Goal: Information Seeking & Learning: Learn about a topic

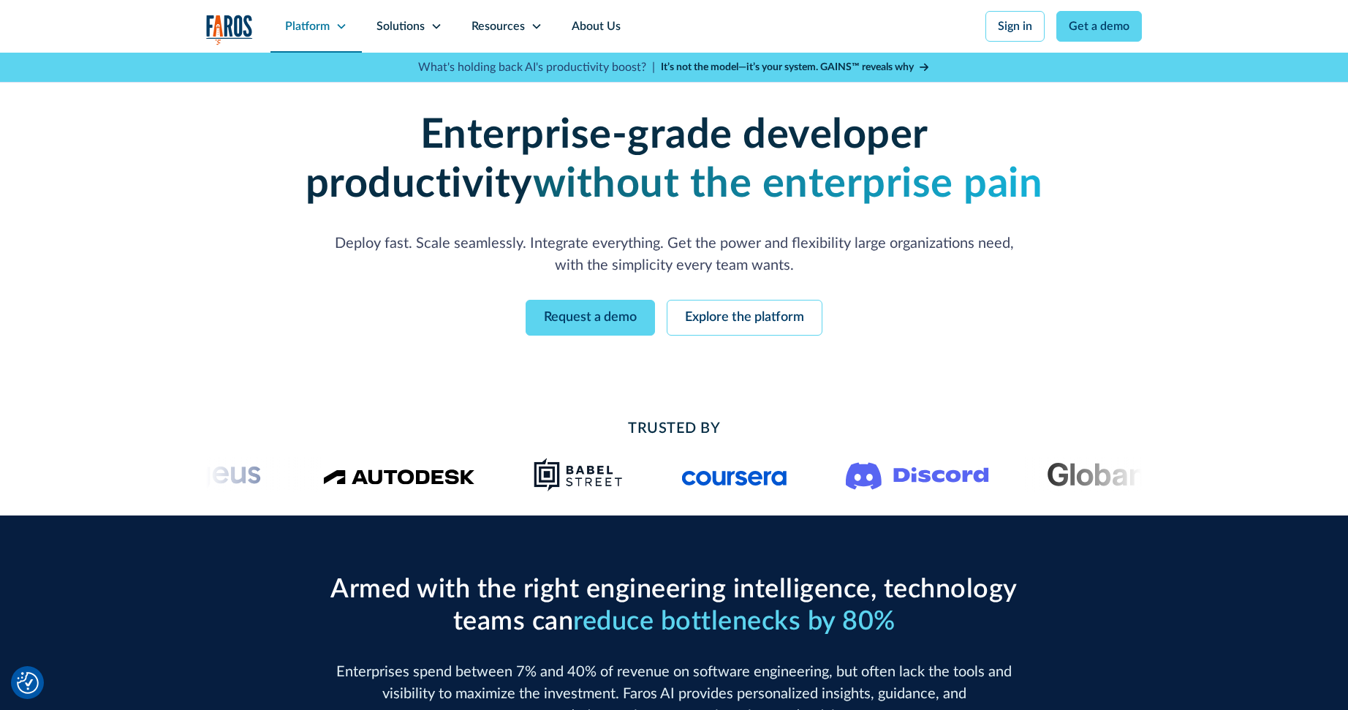
click at [295, 40] on div "Platform" at bounding box center [315, 26] width 91 height 53
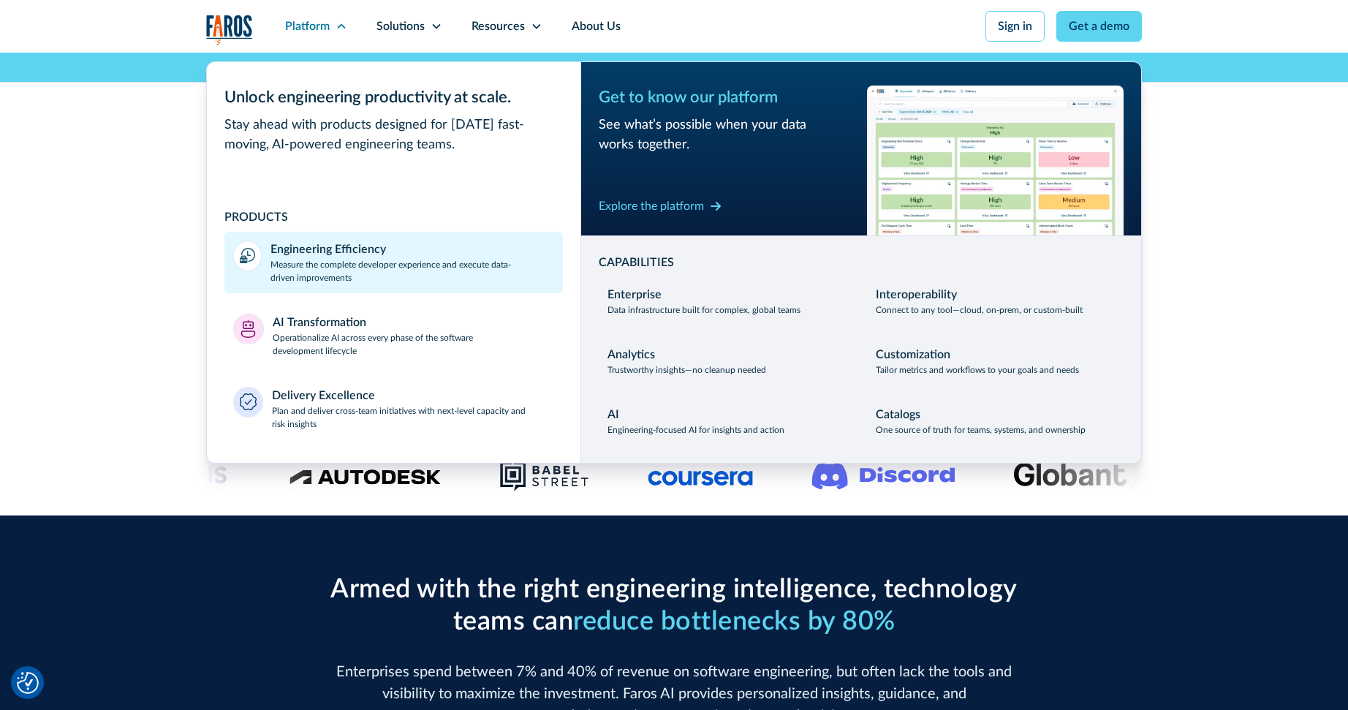
click at [364, 261] on p "Measure the complete developer experience and execute data-driven improvements" at bounding box center [412, 271] width 284 height 26
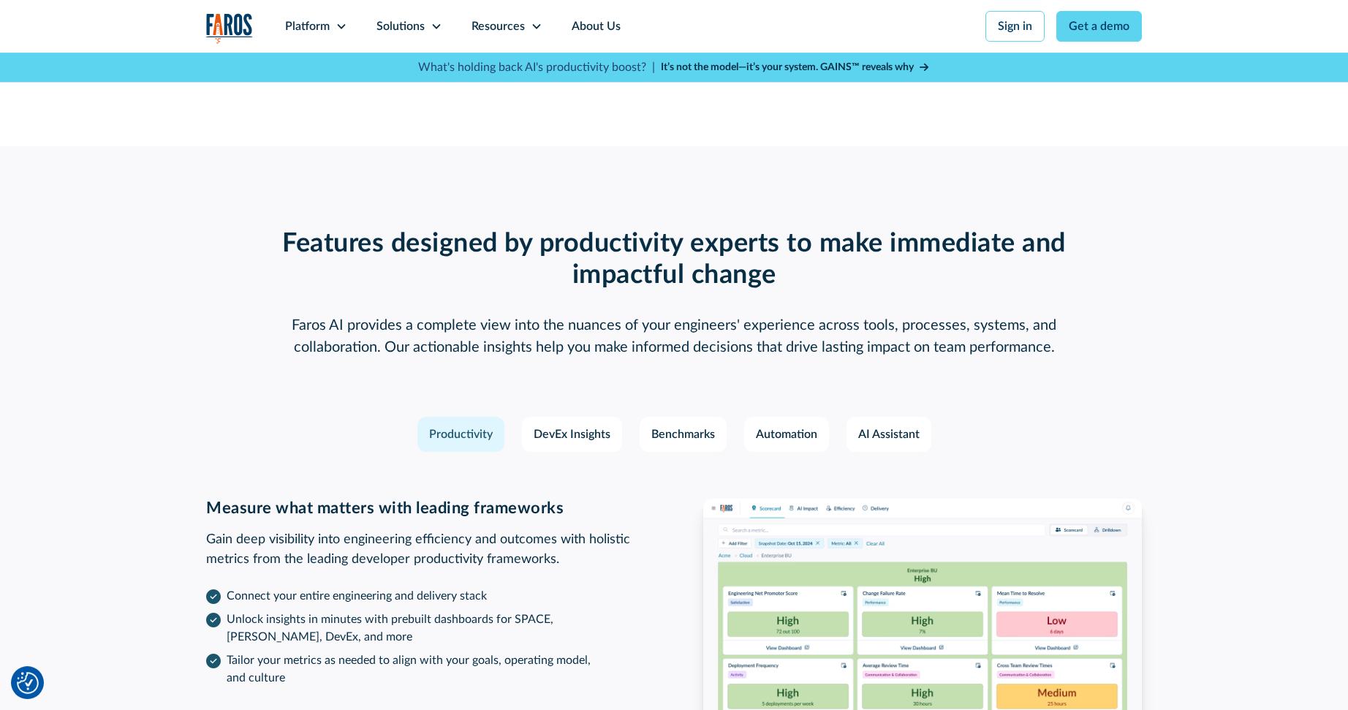
scroll to position [1918, 0]
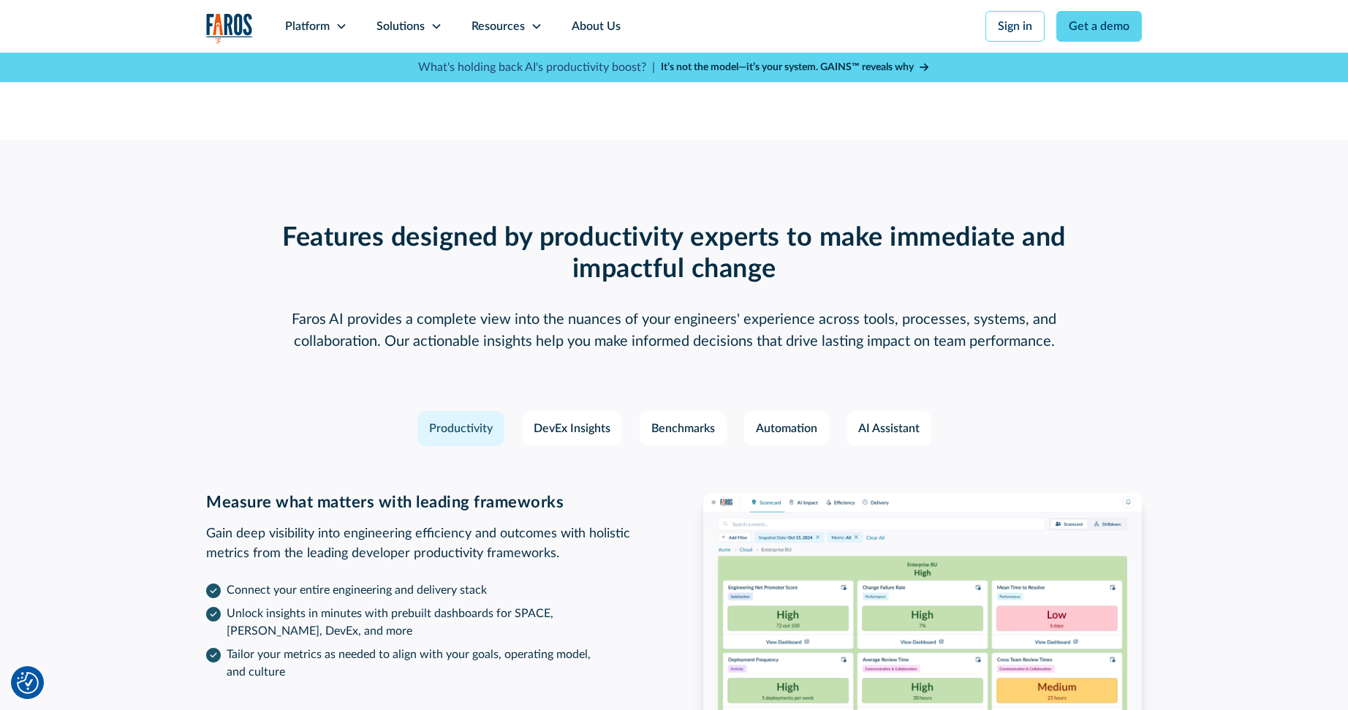
scroll to position [1918, 0]
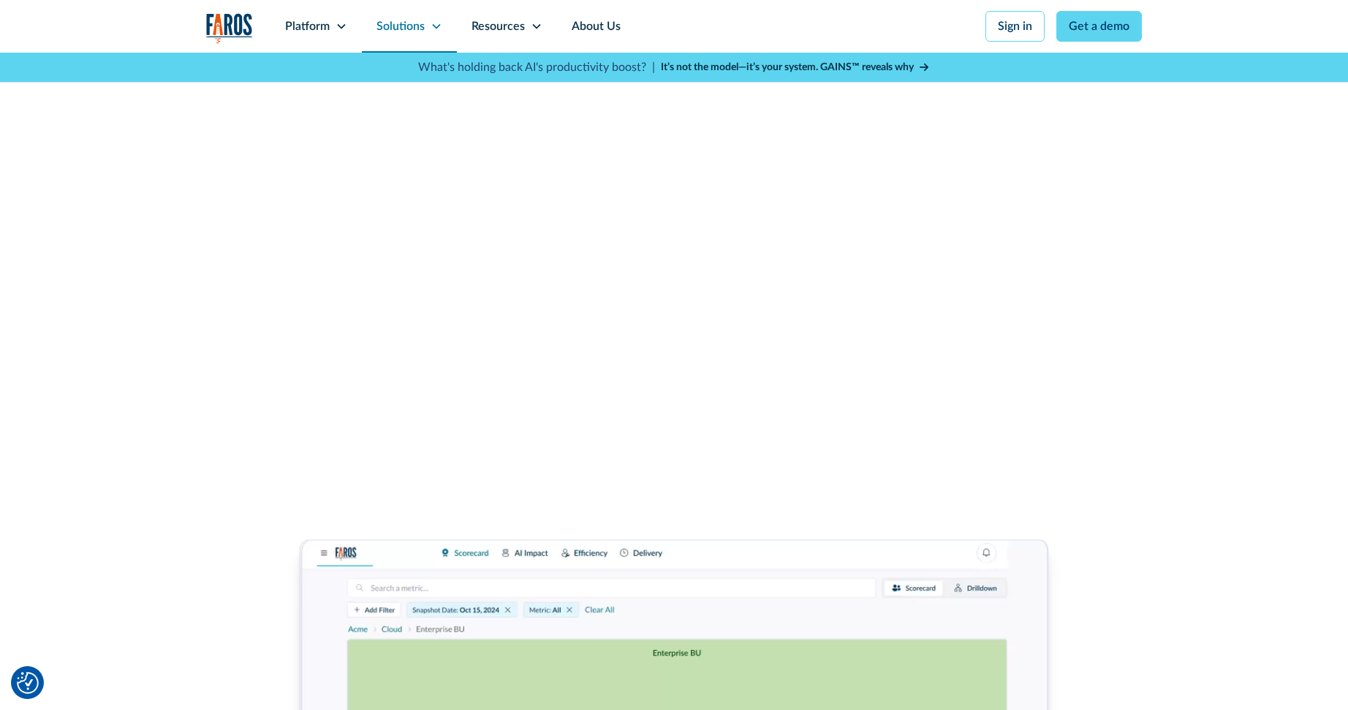
scroll to position [1918, 0]
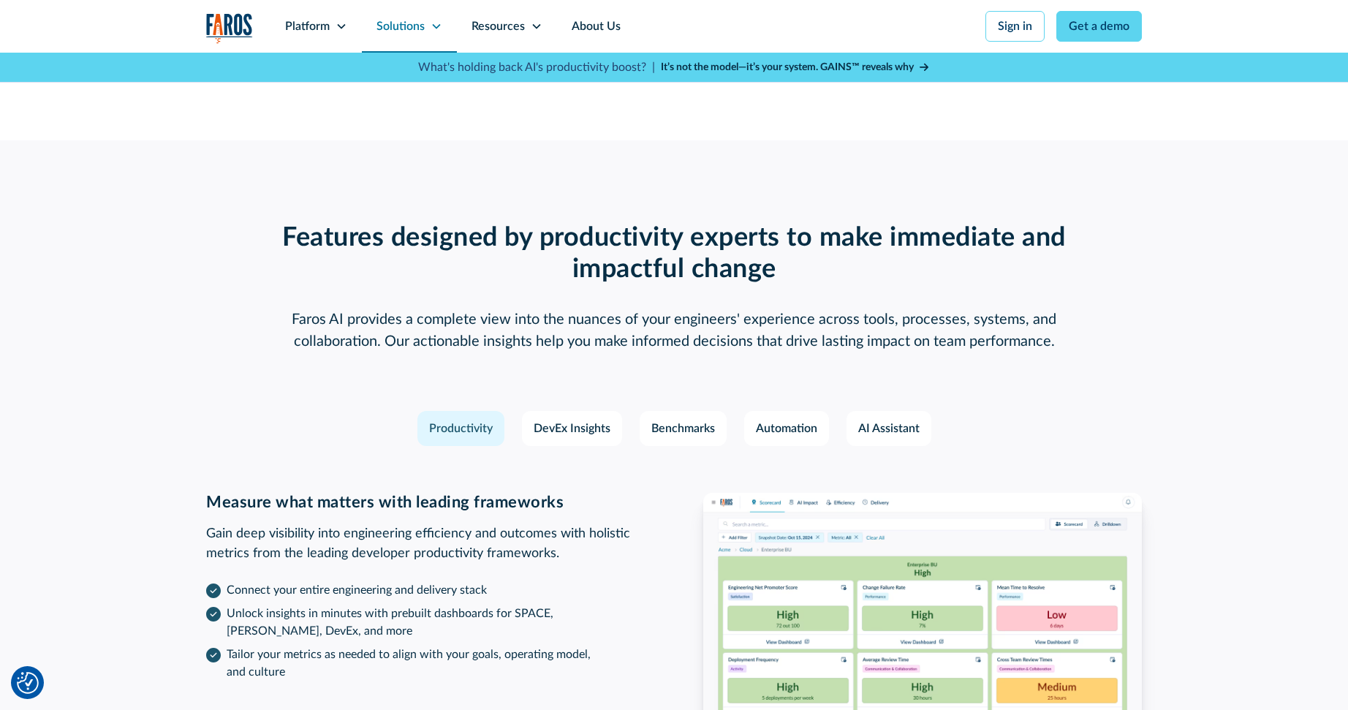
click at [377, 10] on div "Solutions" at bounding box center [409, 26] width 95 height 53
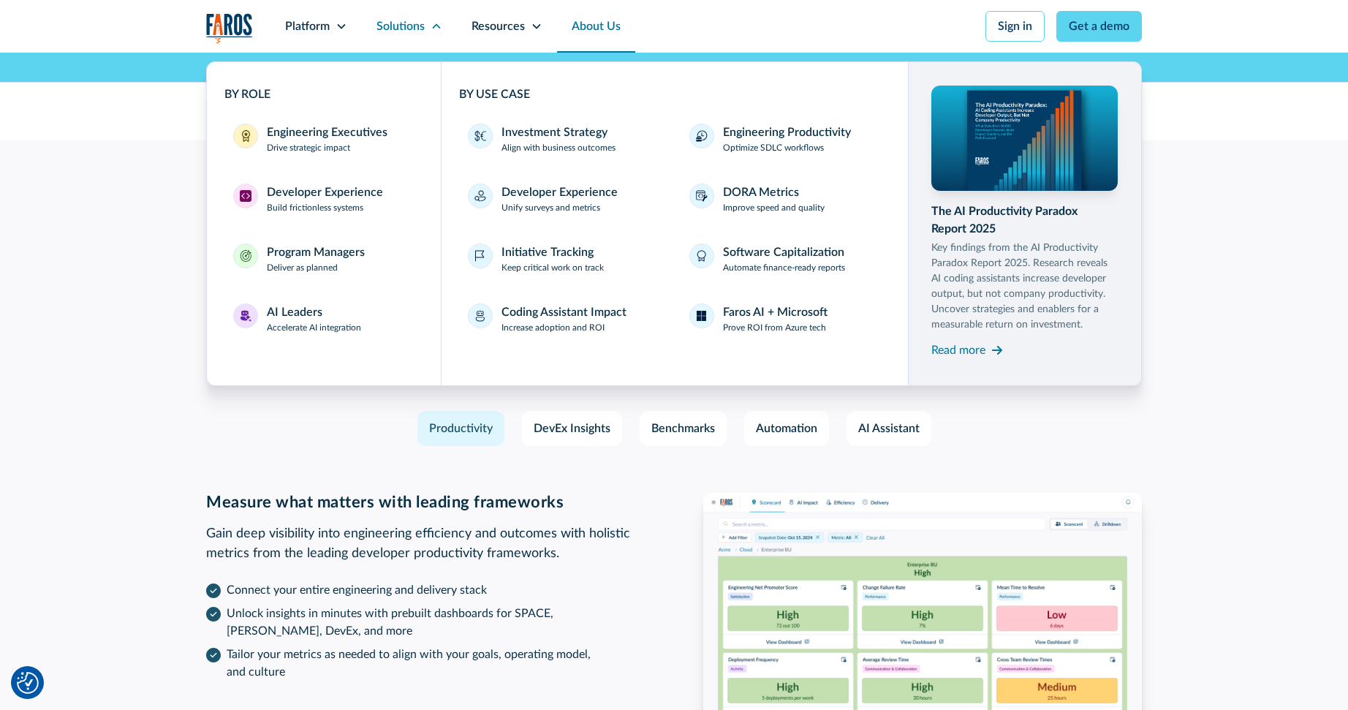
click at [585, 23] on link "About Us" at bounding box center [596, 26] width 78 height 53
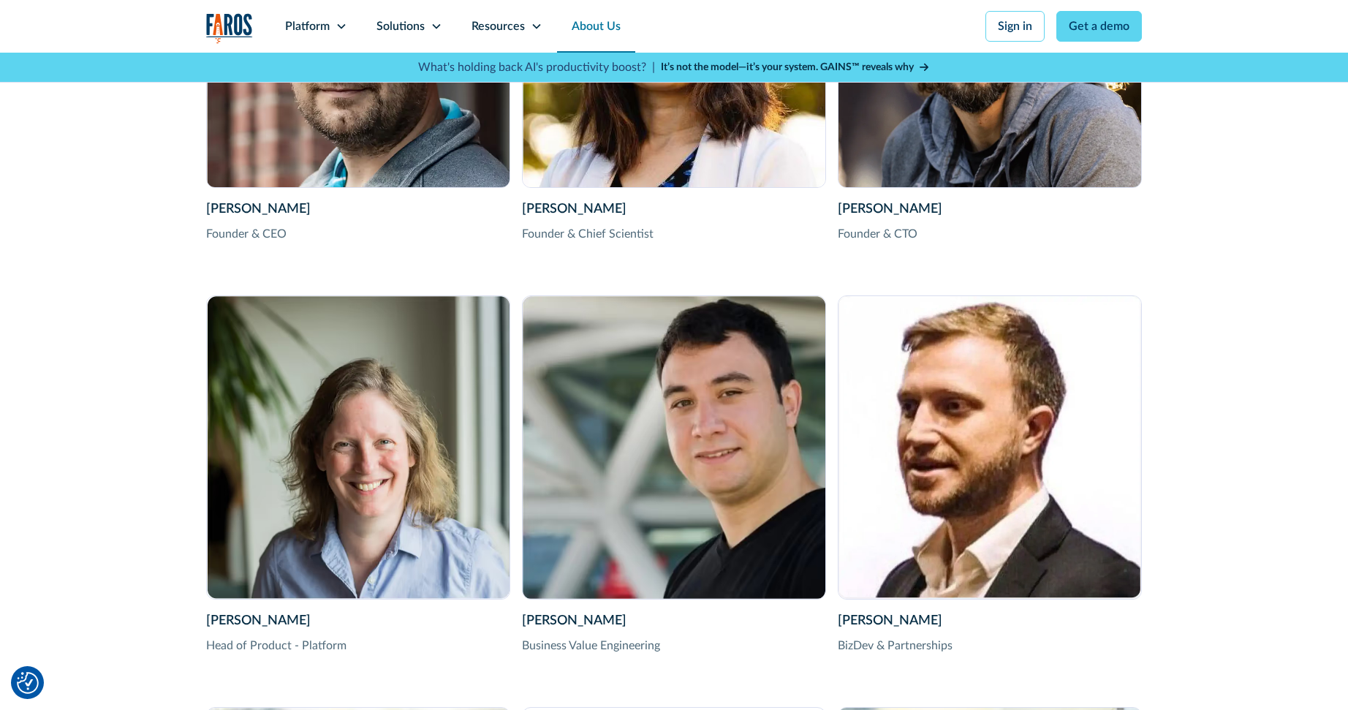
scroll to position [1860, 0]
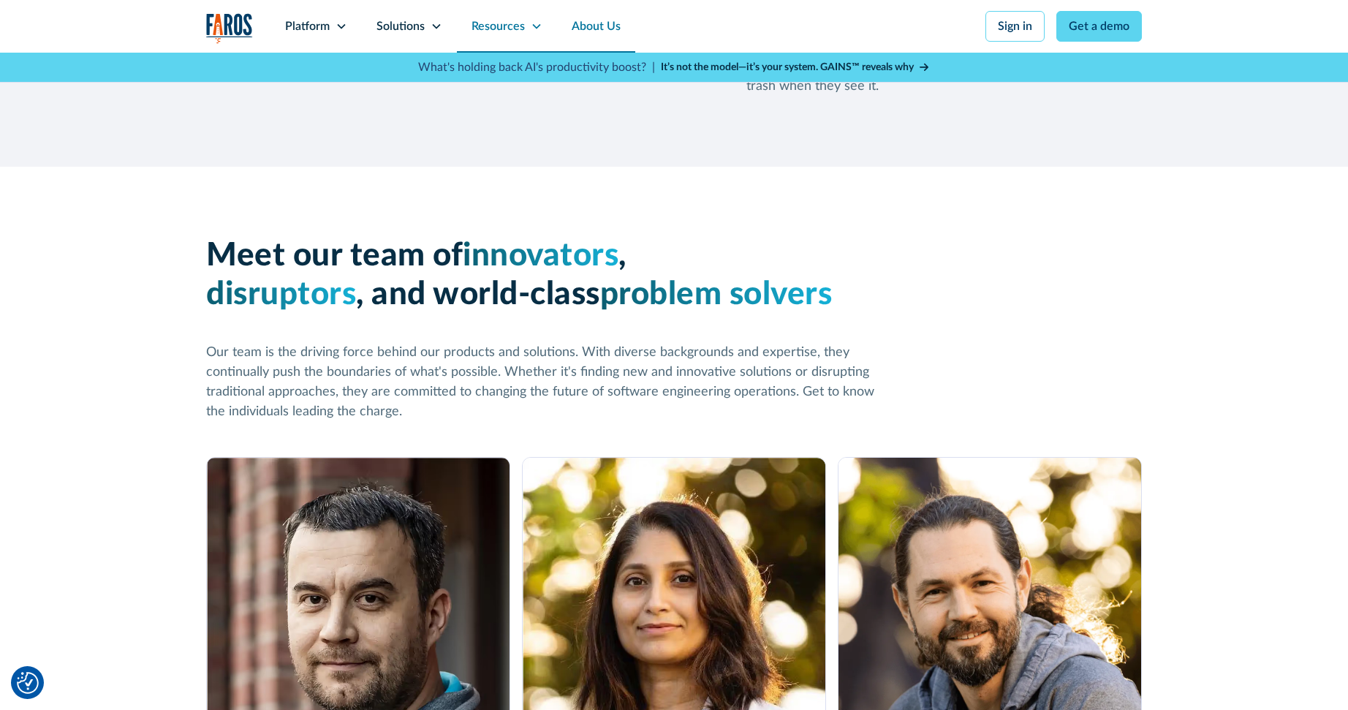
click at [512, 17] on div "Resources" at bounding box center [507, 26] width 100 height 53
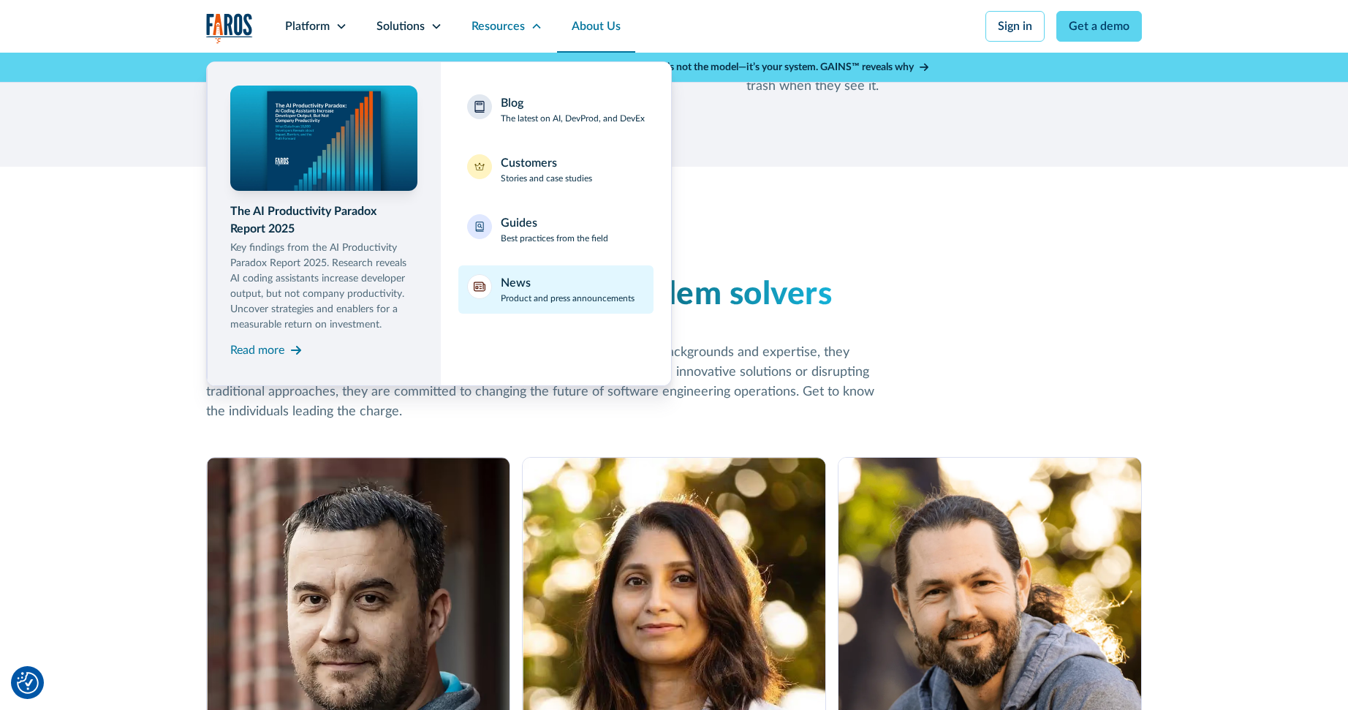
click at [521, 293] on p "Product and press announcements" at bounding box center [568, 298] width 134 height 13
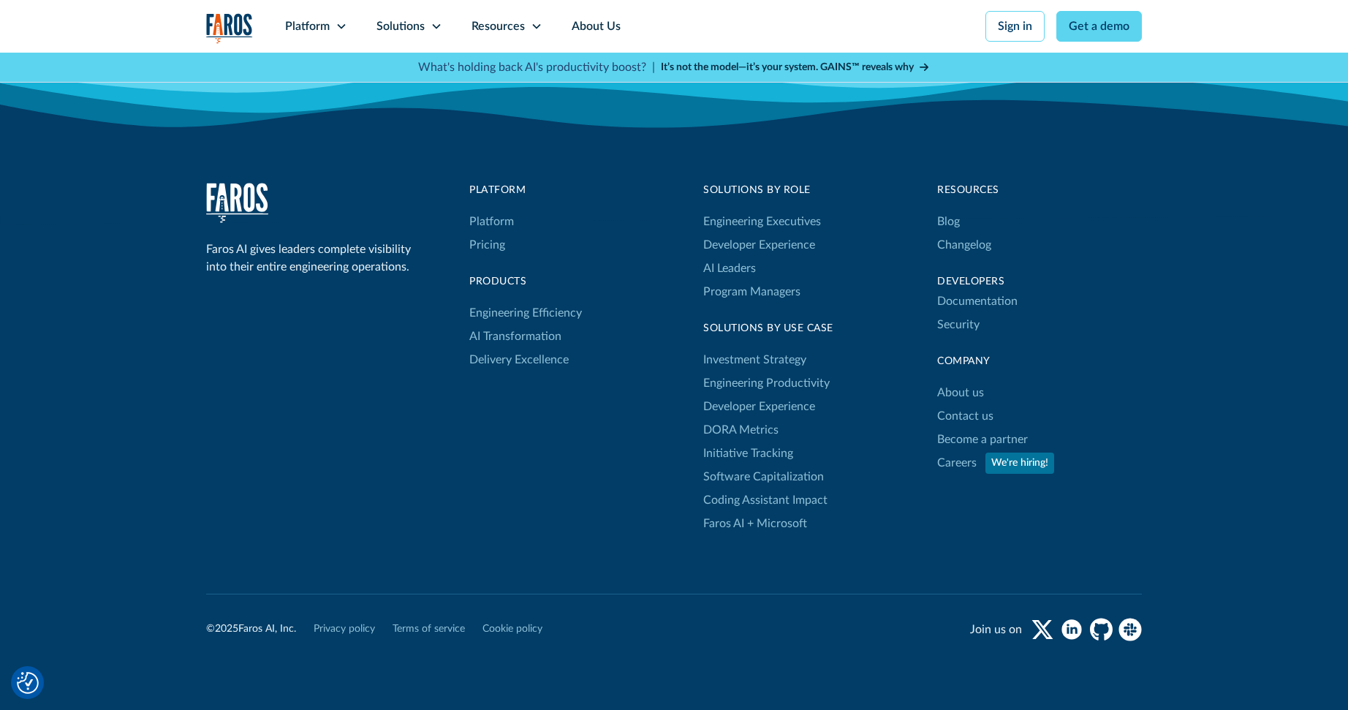
scroll to position [1941, 0]
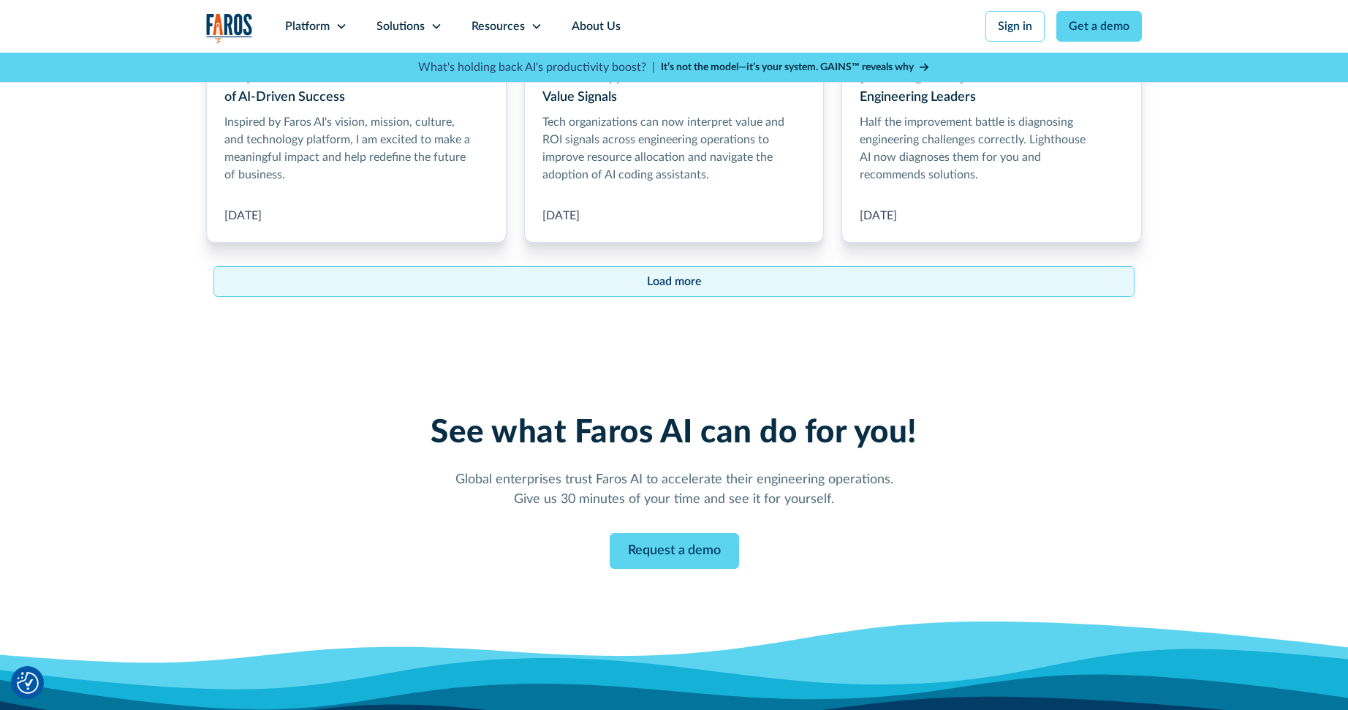
click at [704, 266] on link "Load more" at bounding box center [673, 281] width 921 height 31
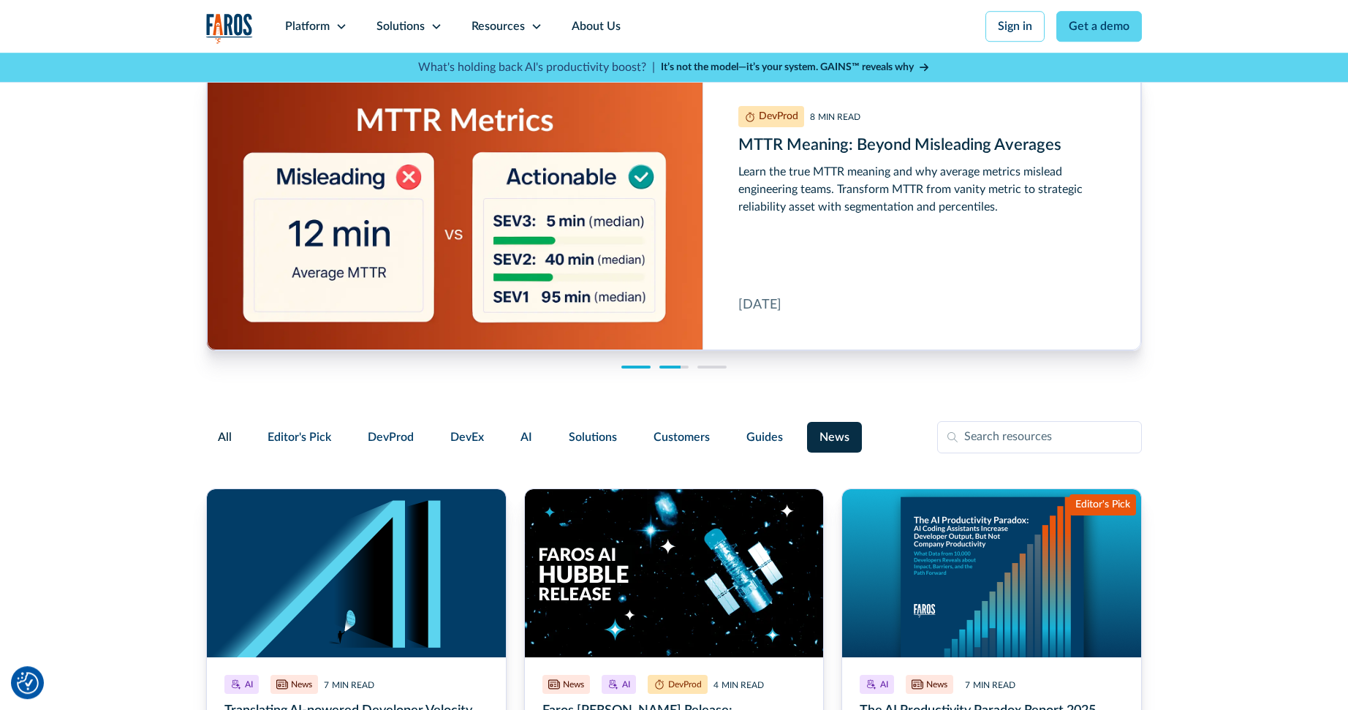
scroll to position [0, 0]
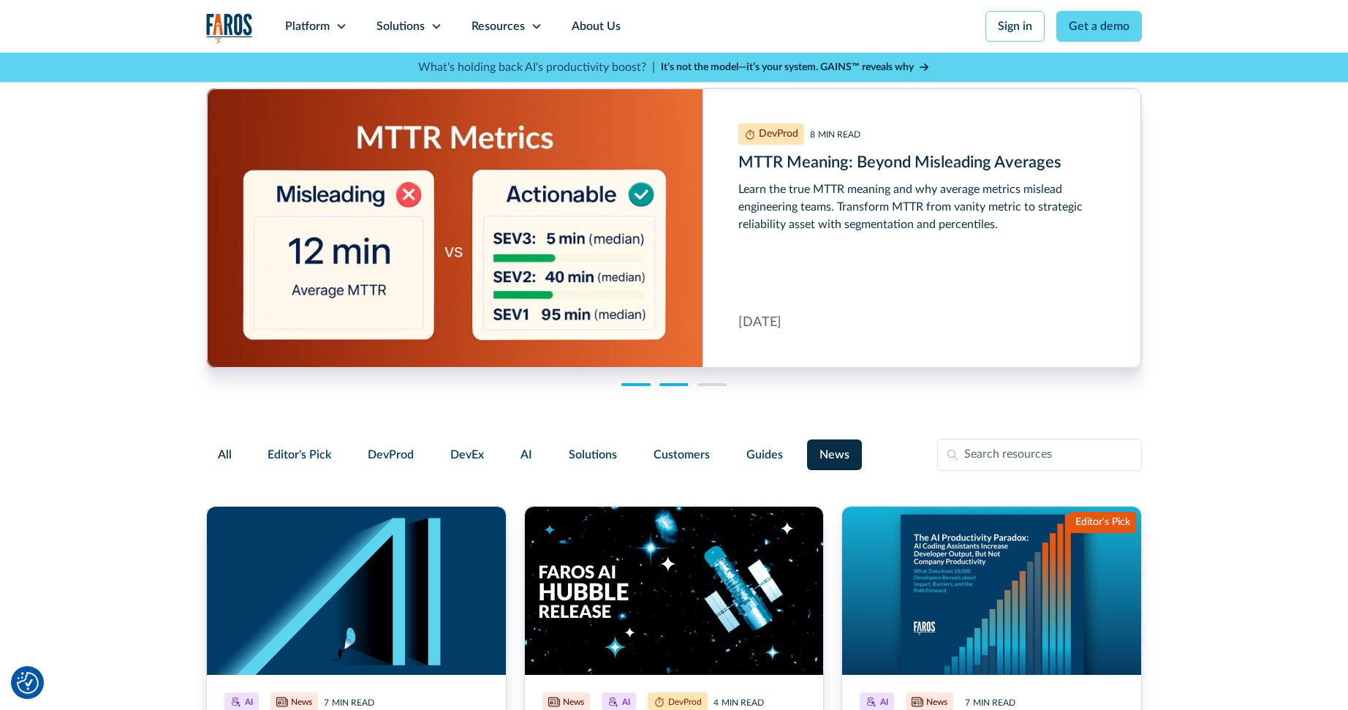
click at [227, 453] on span "All" at bounding box center [225, 455] width 14 height 18
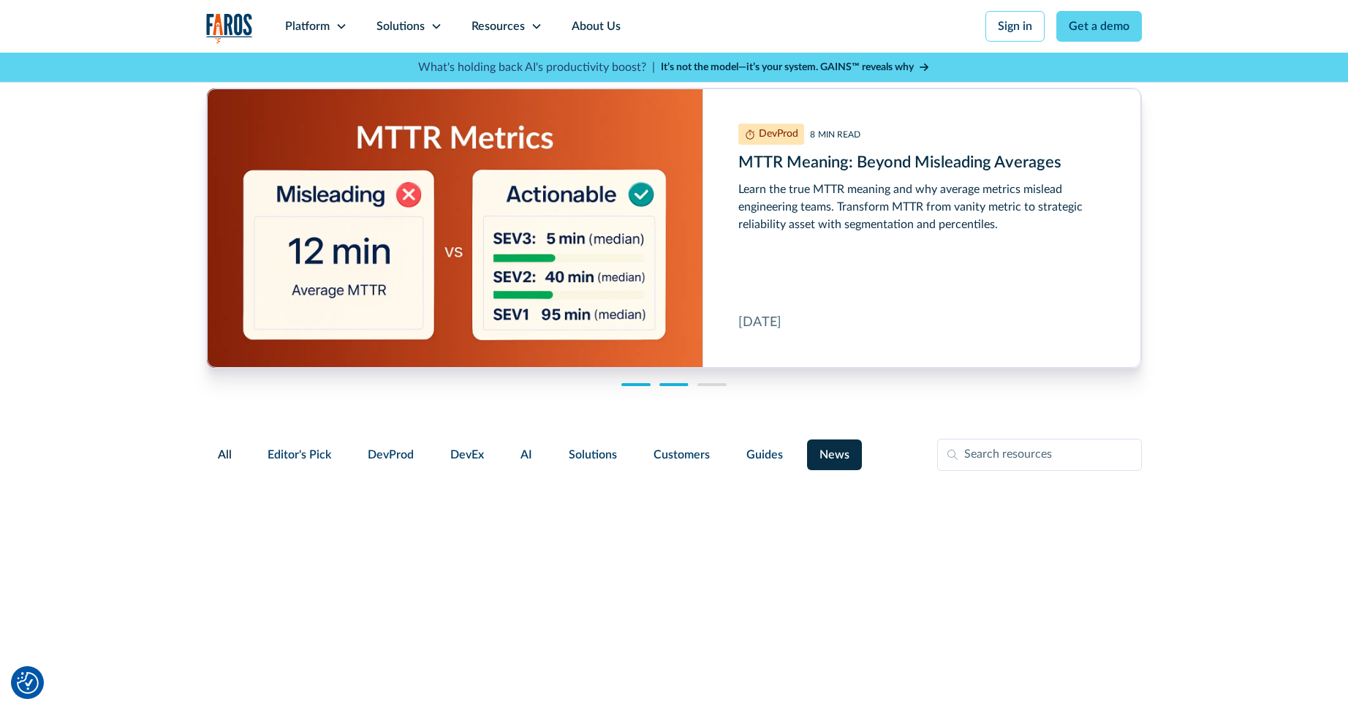
click at [218, 446] on input "All" at bounding box center [218, 446] width 0 height 0
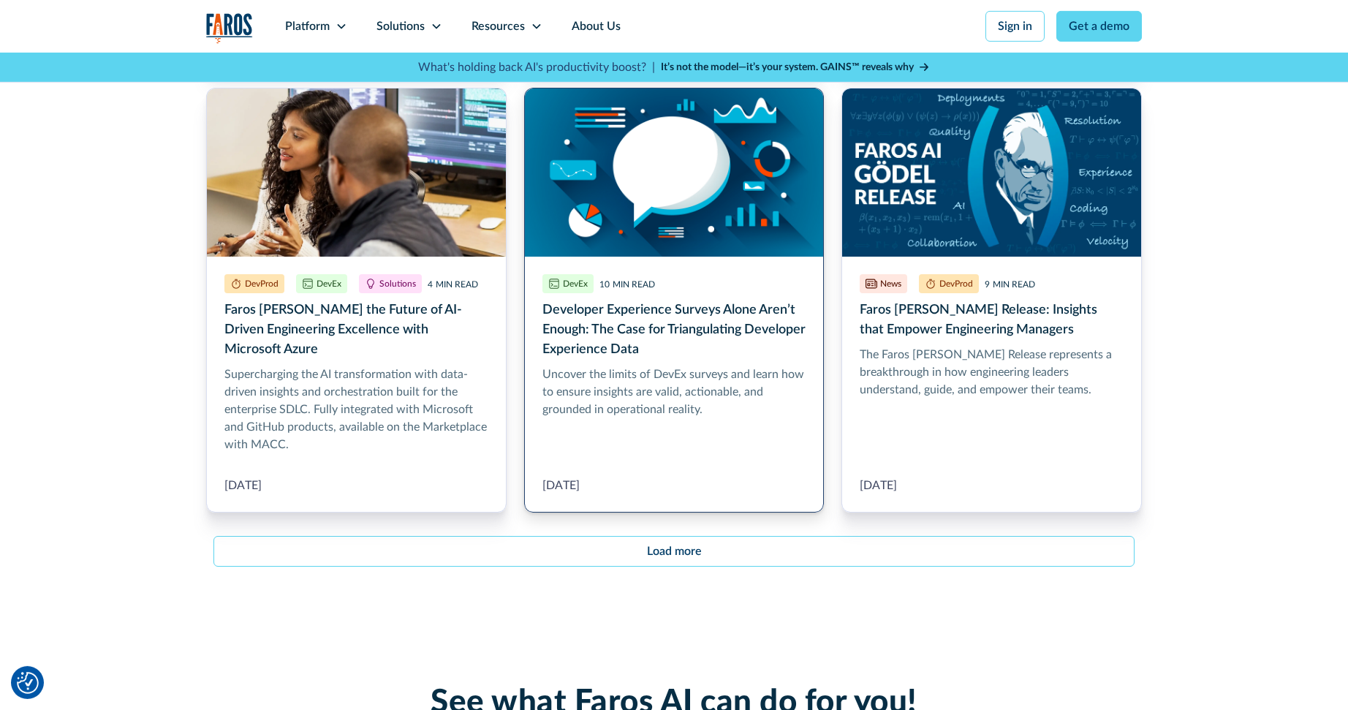
scroll to position [3310, 0]
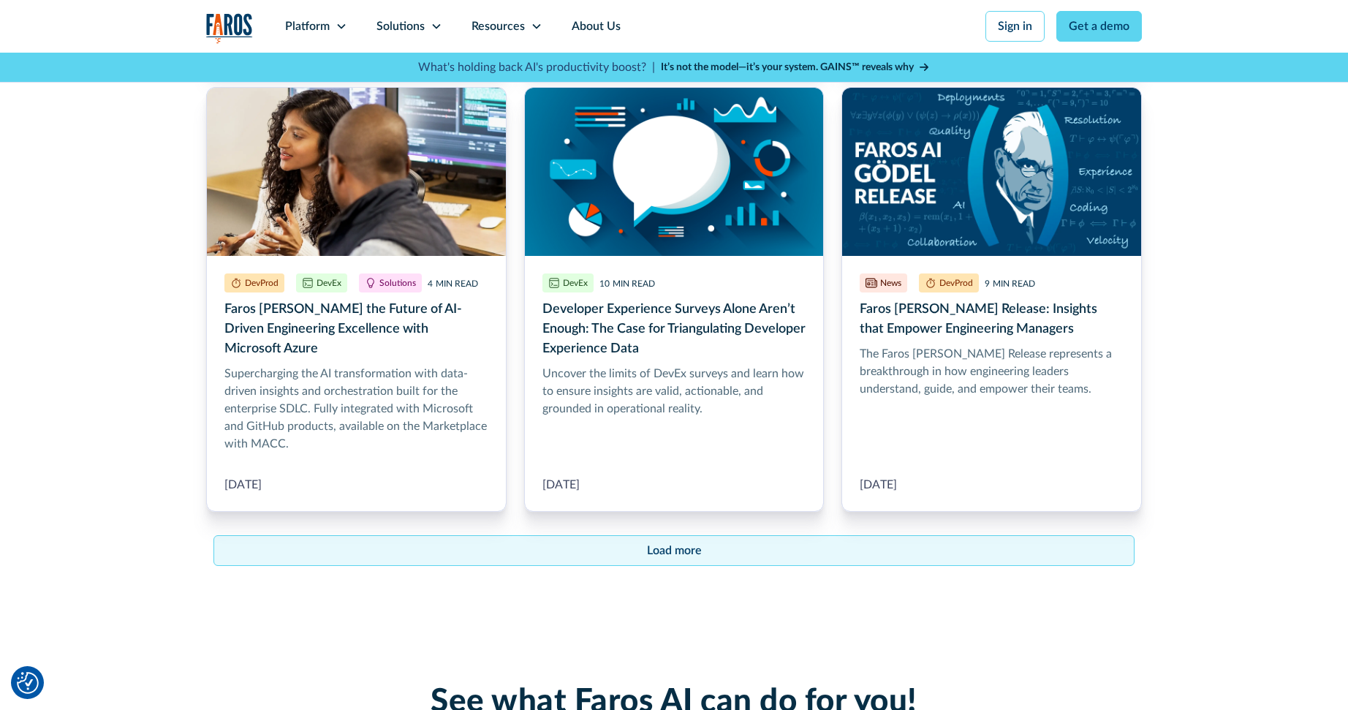
click at [675, 542] on div "Load more" at bounding box center [674, 551] width 55 height 18
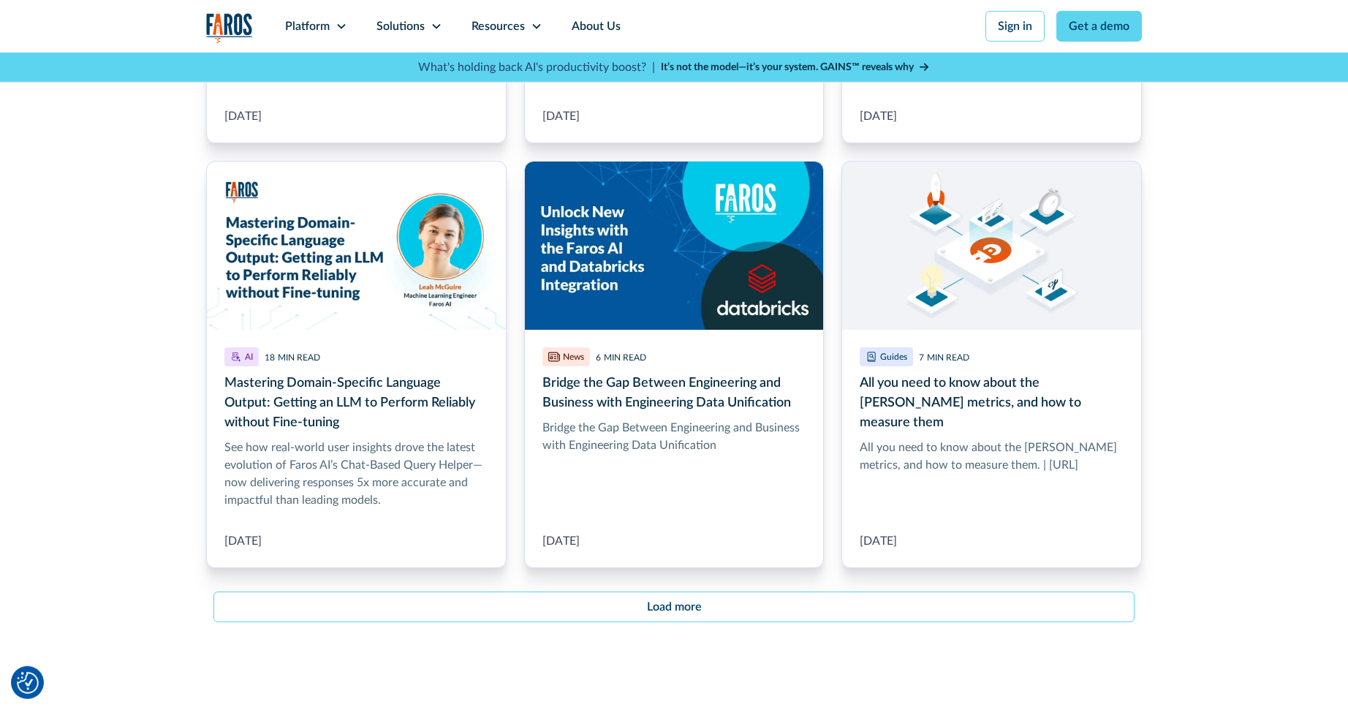
scroll to position [5216, 0]
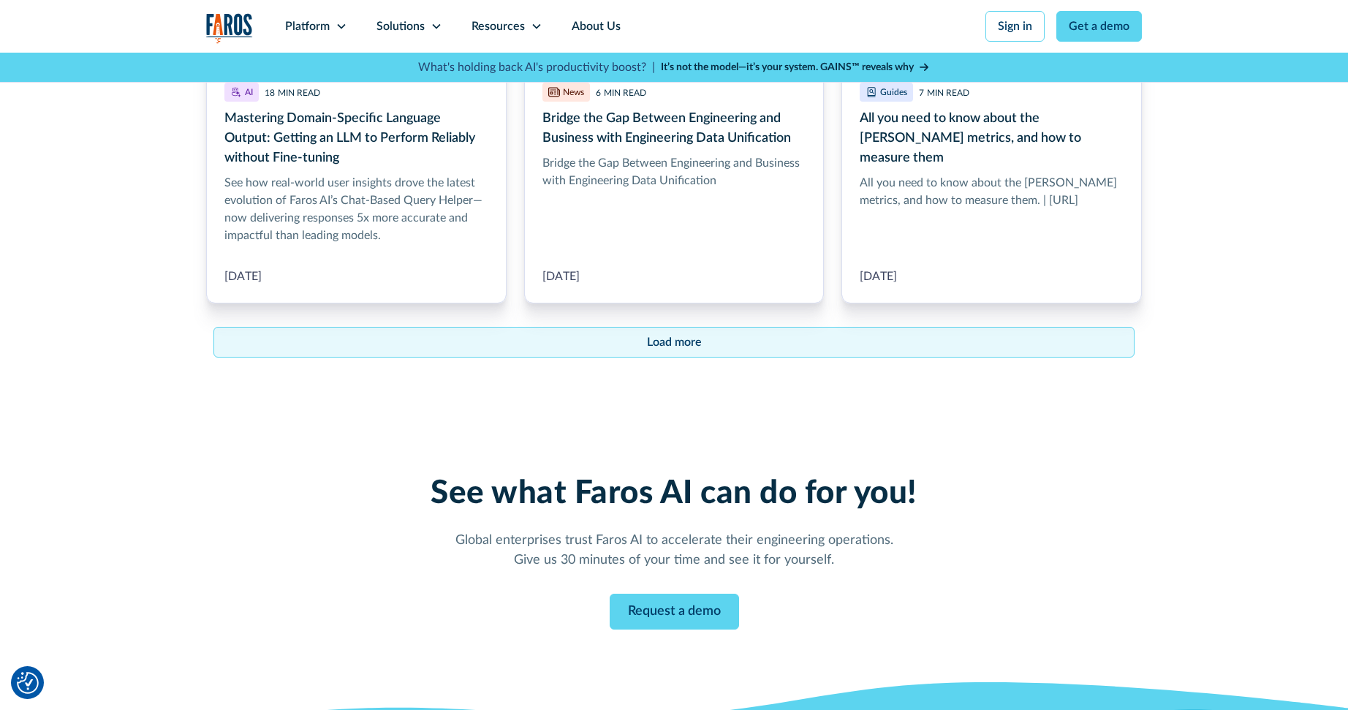
click at [681, 333] on div "Load more" at bounding box center [674, 342] width 55 height 18
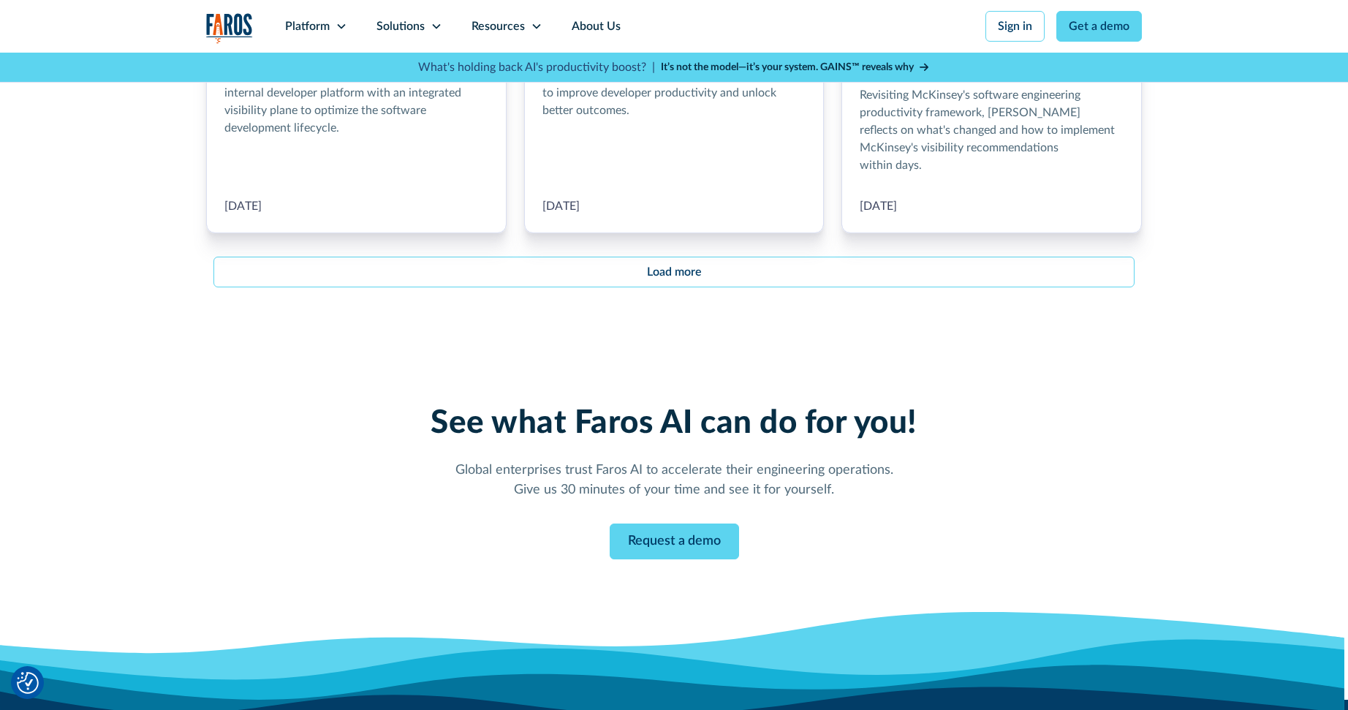
scroll to position [6818, 0]
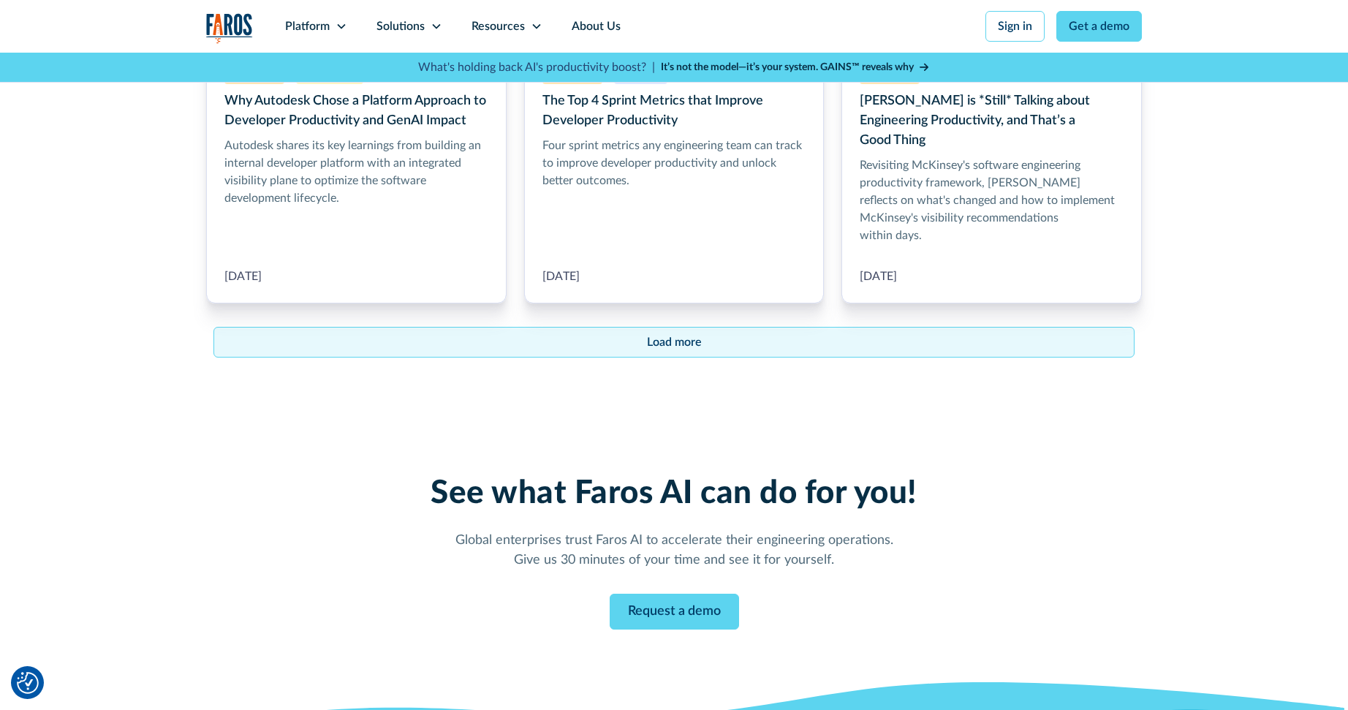
click at [713, 327] on link "Load more" at bounding box center [673, 342] width 921 height 31
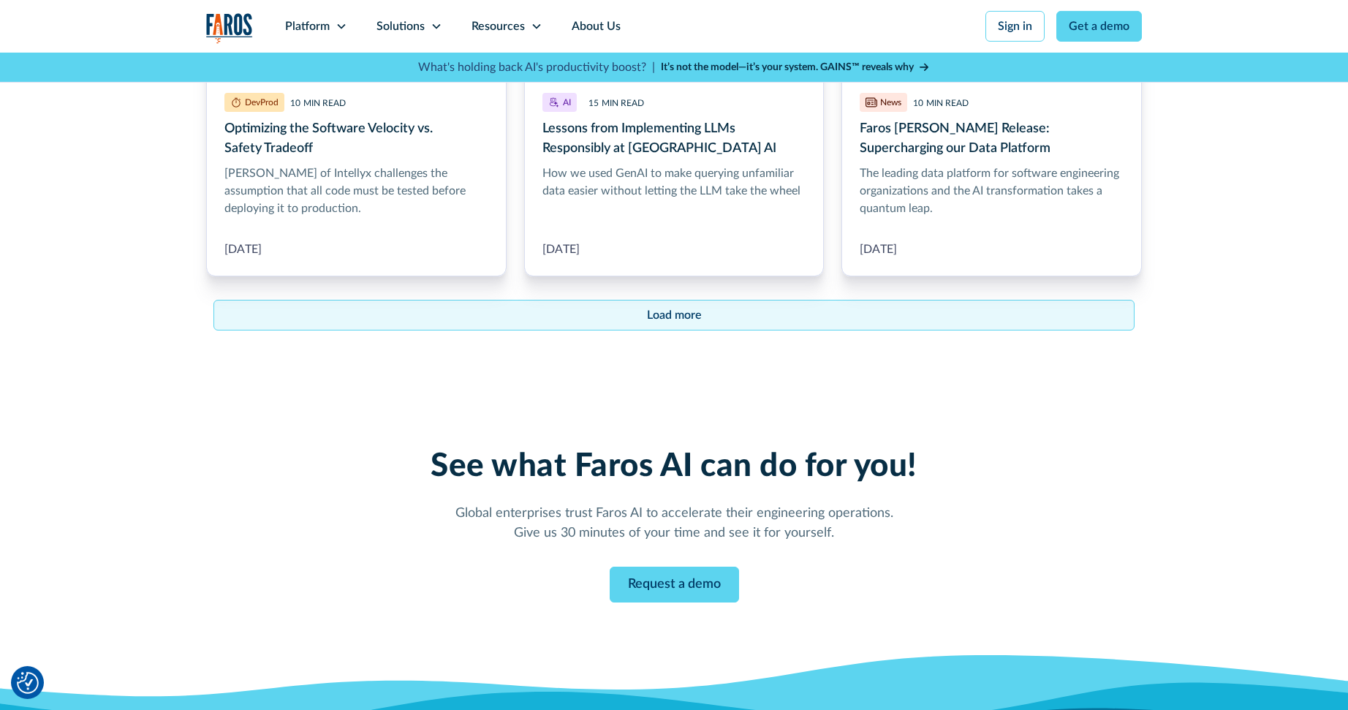
scroll to position [8432, 0]
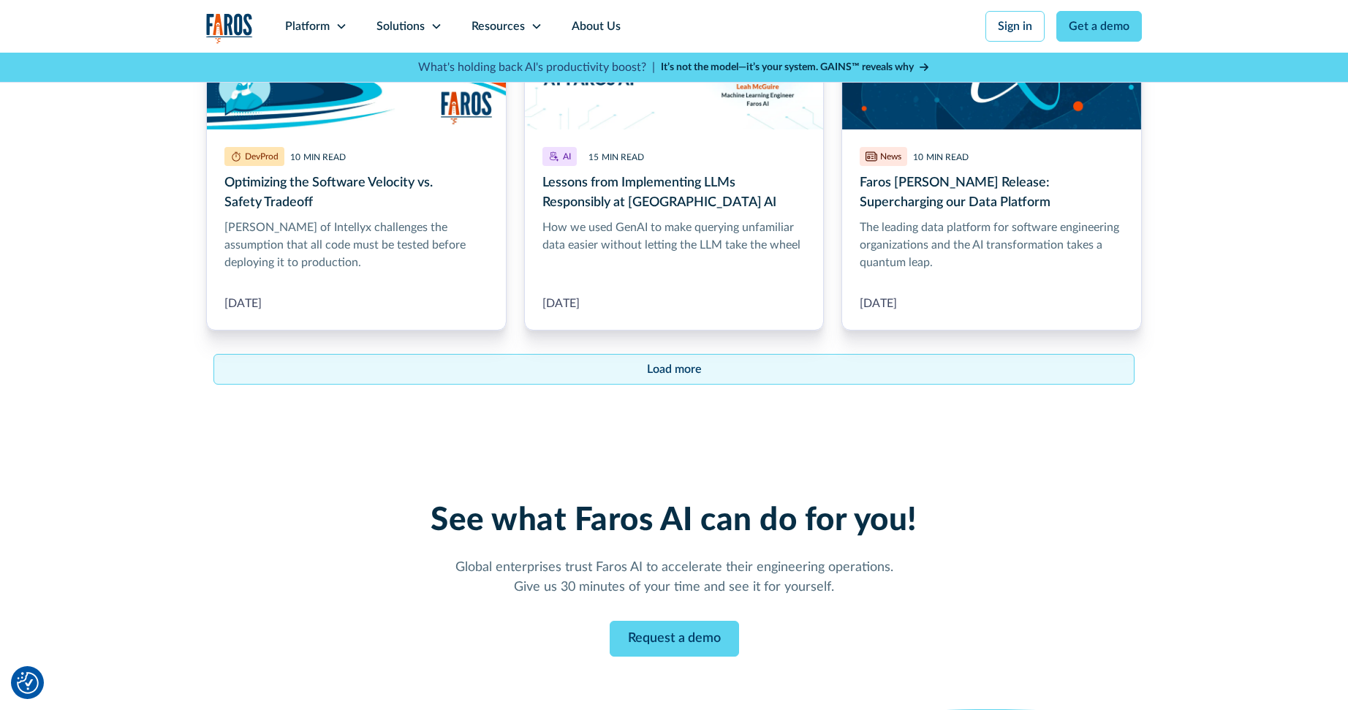
click at [717, 354] on link "Load more" at bounding box center [673, 369] width 921 height 31
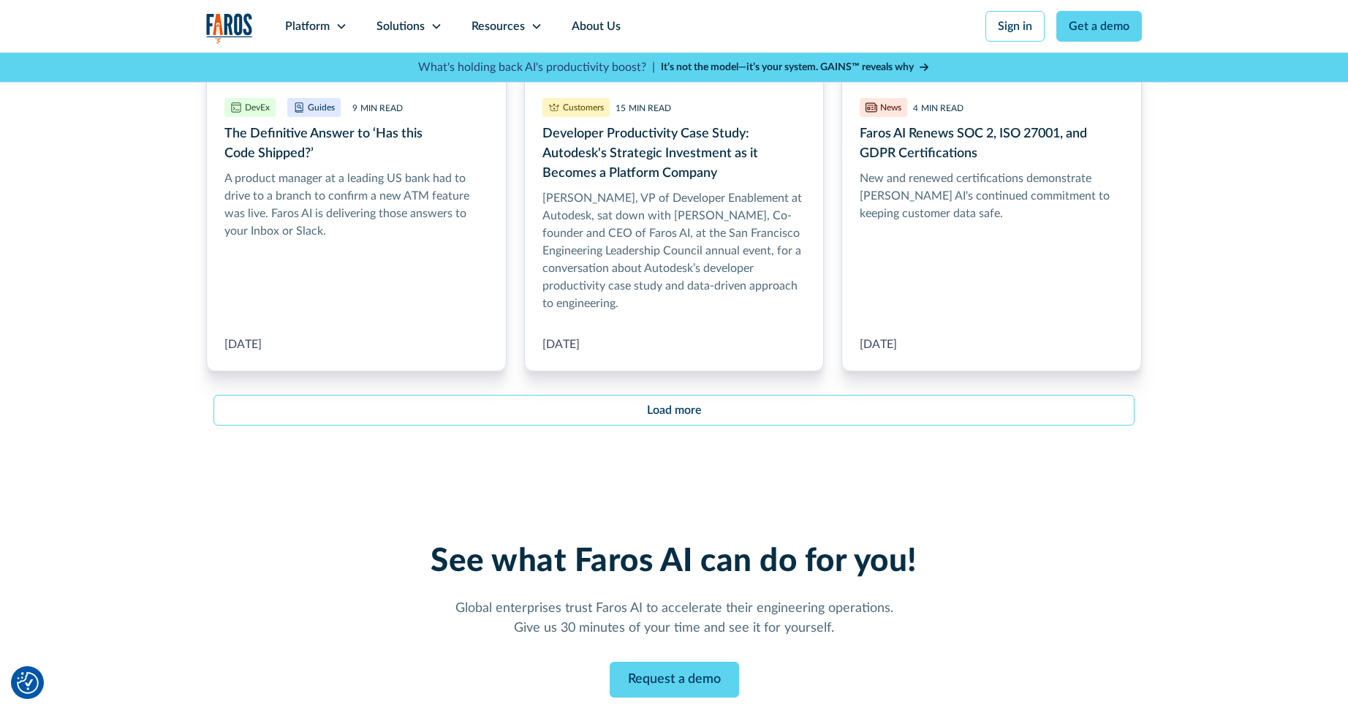
scroll to position [10385, 0]
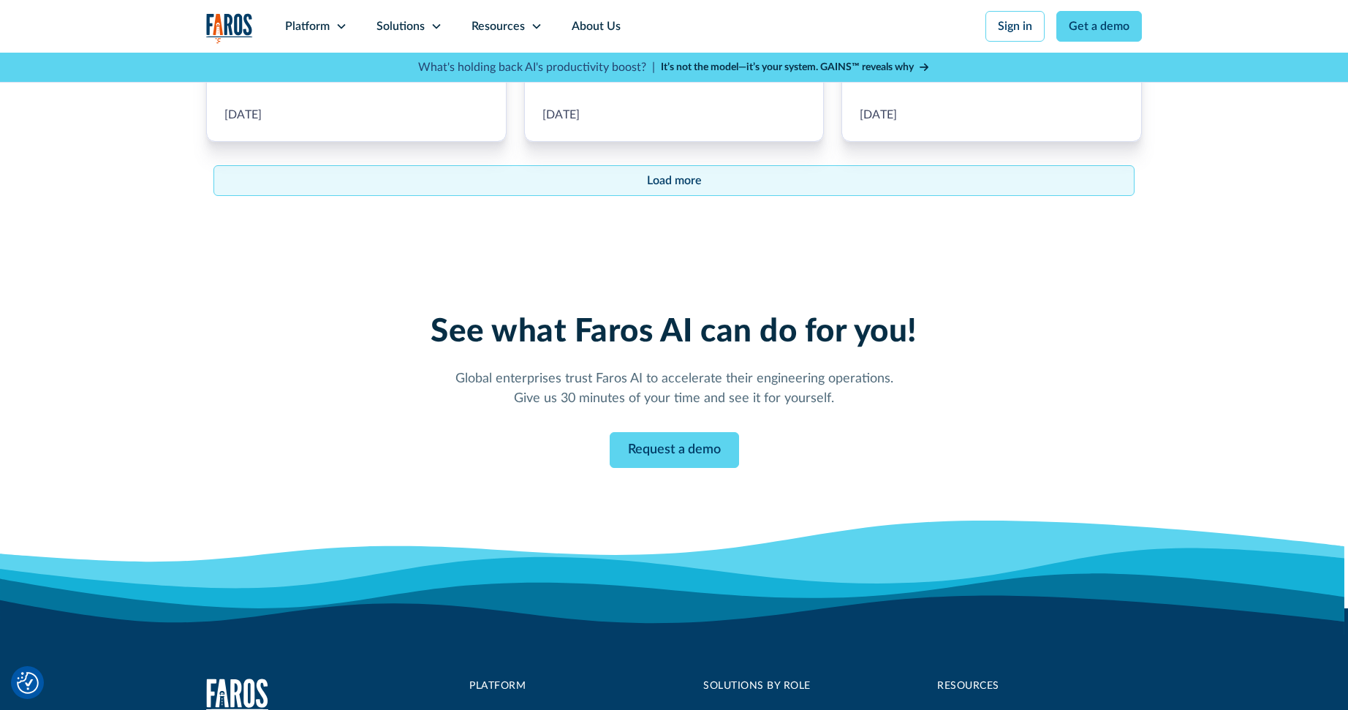
click at [717, 165] on link "Load more" at bounding box center [673, 180] width 921 height 31
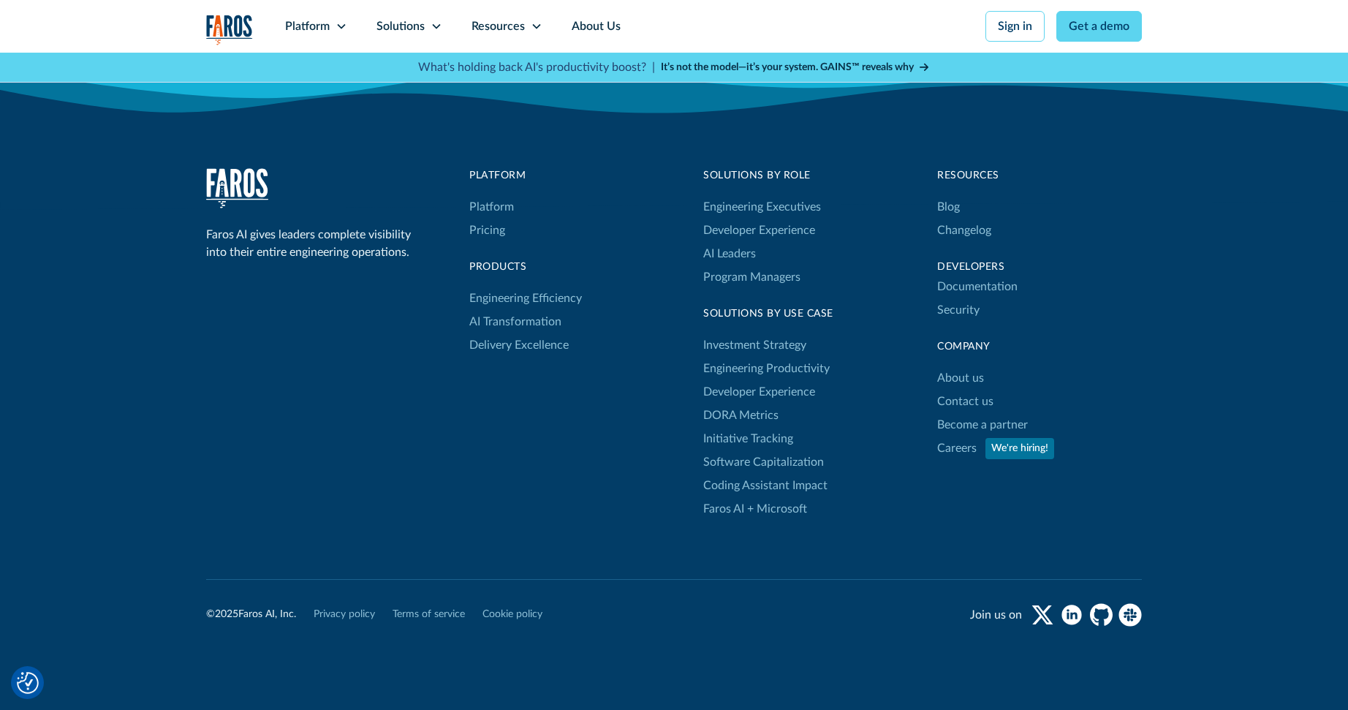
scroll to position [4753, 0]
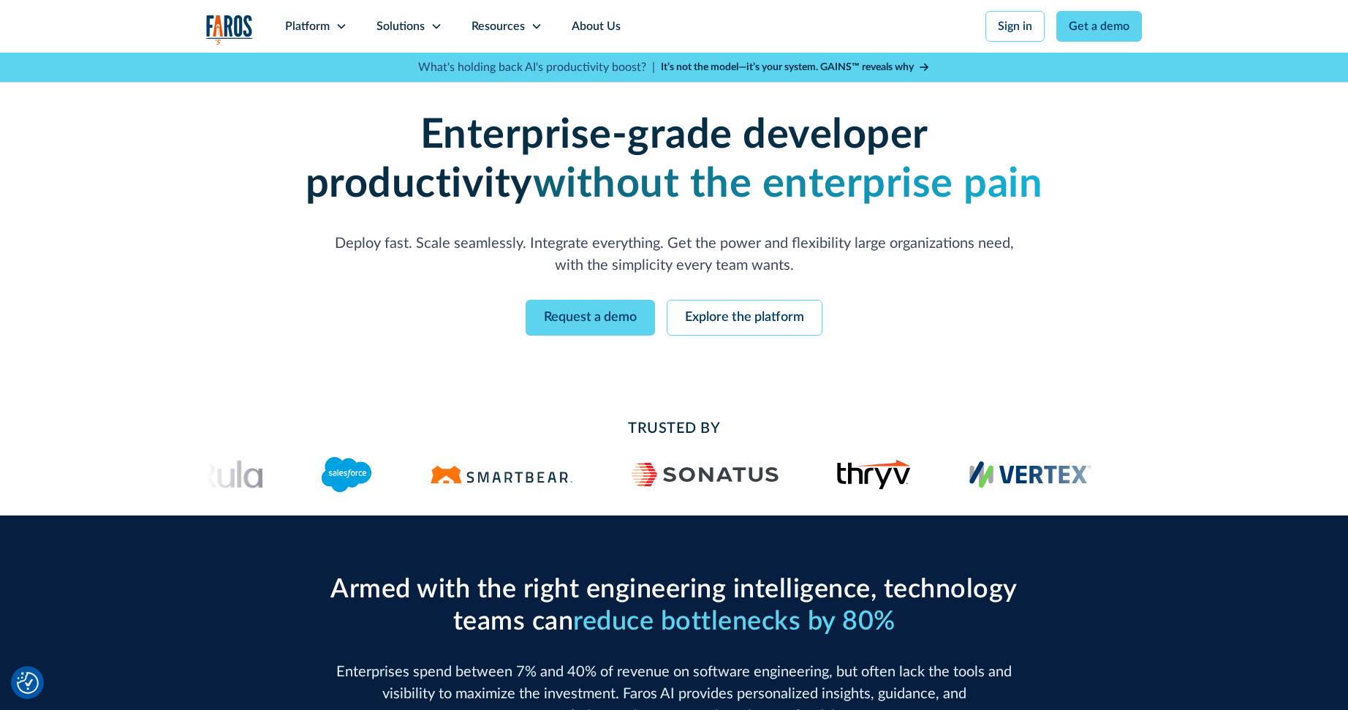
click at [1214, 218] on div "Enterprise-grade developer productivity without the enterprise pain Deploy fast…" at bounding box center [674, 223] width 1348 height 341
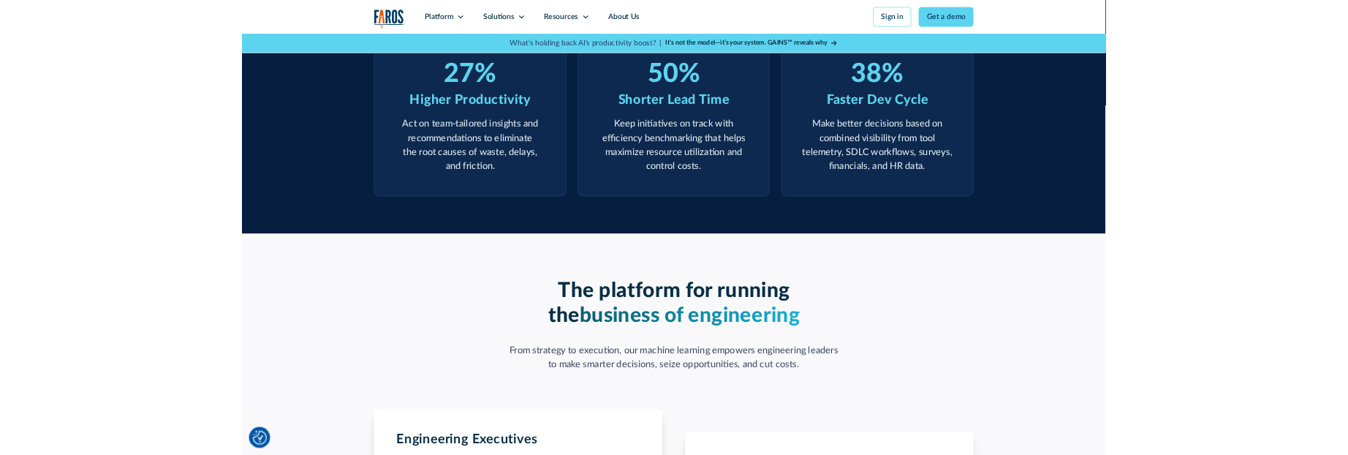
scroll to position [110, 0]
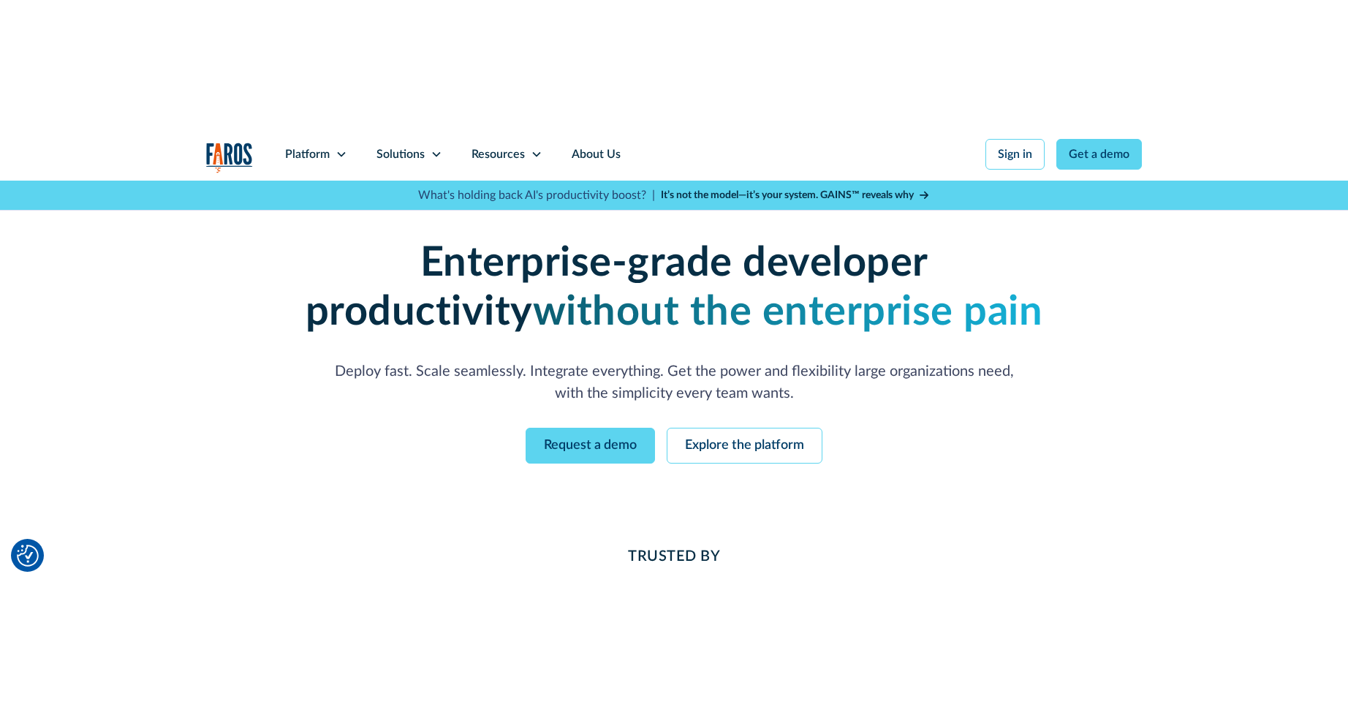
scroll to position [110, 0]
